Goal: Task Accomplishment & Management: Manage account settings

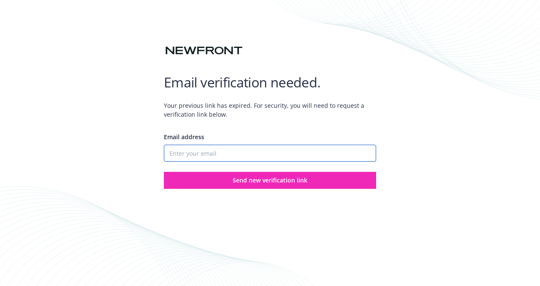
click at [201, 148] on input "Email address" at bounding box center [270, 153] width 212 height 17
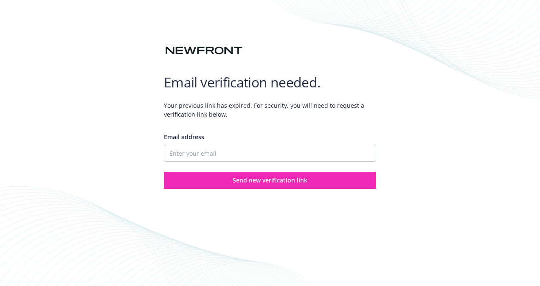
click at [428, 104] on div "Email verification needed. Your previous link has expired. For security, you wi…" at bounding box center [270, 143] width 540 height 286
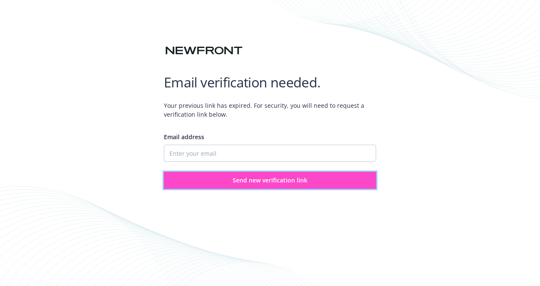
click at [260, 180] on span "Send new verification link" at bounding box center [270, 180] width 75 height 8
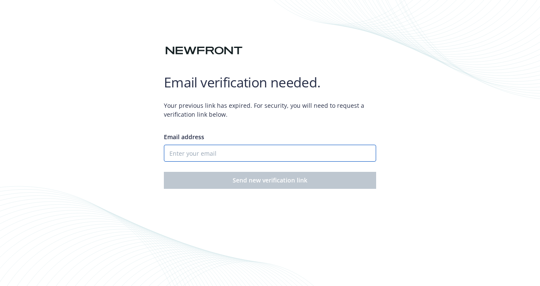
click at [202, 151] on input "Email address" at bounding box center [270, 153] width 212 height 17
type input "[EMAIL_ADDRESS][DOMAIN_NAME]"
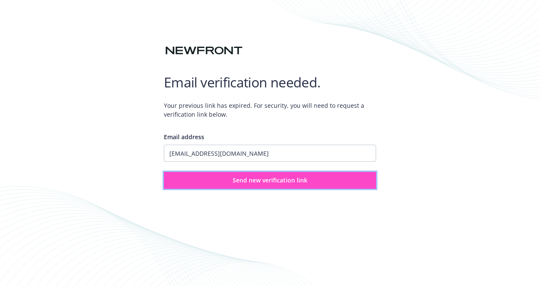
click at [246, 178] on span "Send new verification link" at bounding box center [270, 180] width 75 height 8
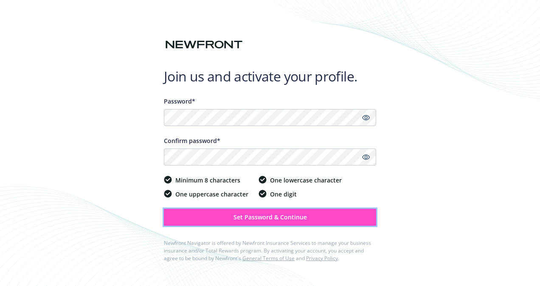
click at [290, 216] on span "Set Password & Continue" at bounding box center [270, 217] width 73 height 8
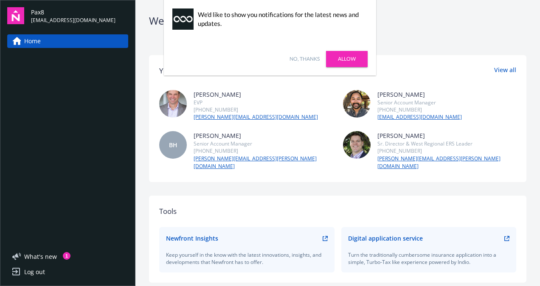
click at [352, 61] on link "Allow" at bounding box center [347, 59] width 42 height 16
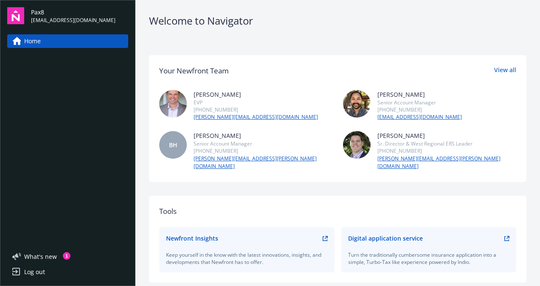
click at [484, 26] on div "Welcome to Navigator" at bounding box center [338, 21] width 378 height 14
click at [510, 25] on div "Welcome to Navigator" at bounding box center [338, 21] width 378 height 14
drag, startPoint x: 446, startPoint y: 121, endPoint x: 372, endPoint y: 119, distance: 73.5
click at [372, 119] on div "[PERSON_NAME] Senior Account Manager [PHONE_NUMBER] [EMAIL_ADDRESS][DOMAIN_NAME]" at bounding box center [430, 105] width 174 height 31
drag, startPoint x: 372, startPoint y: 119, endPoint x: 401, endPoint y: 116, distance: 28.6
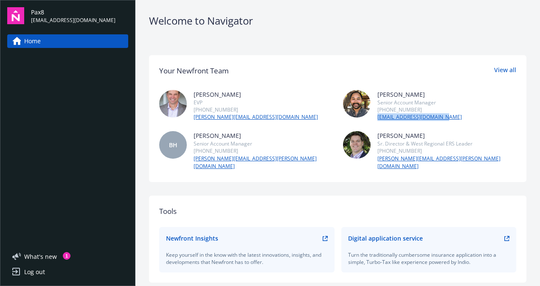
copy link "[EMAIL_ADDRESS][DOMAIN_NAME]"
drag, startPoint x: 282, startPoint y: 158, endPoint x: 193, endPoint y: 157, distance: 88.8
click at [193, 157] on div "BH [PERSON_NAME] Senior Account Manager [PHONE_NUMBER] [PERSON_NAME][EMAIL_ADDR…" at bounding box center [246, 150] width 174 height 39
drag, startPoint x: 193, startPoint y: 157, endPoint x: 209, endPoint y: 158, distance: 15.3
copy link "[PERSON_NAME][EMAIL_ADDRESS][PERSON_NAME][DOMAIN_NAME]"
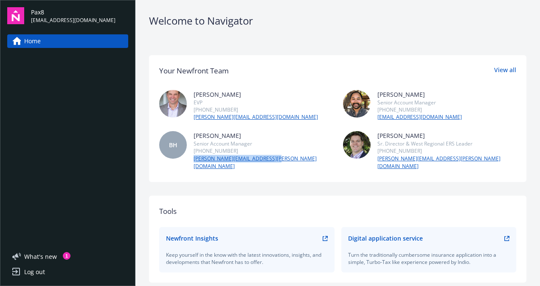
click at [54, 38] on link "Home" at bounding box center [67, 41] width 121 height 14
click at [34, 257] on span "What ' s new" at bounding box center [40, 256] width 33 height 9
